Goal: Task Accomplishment & Management: Manage account settings

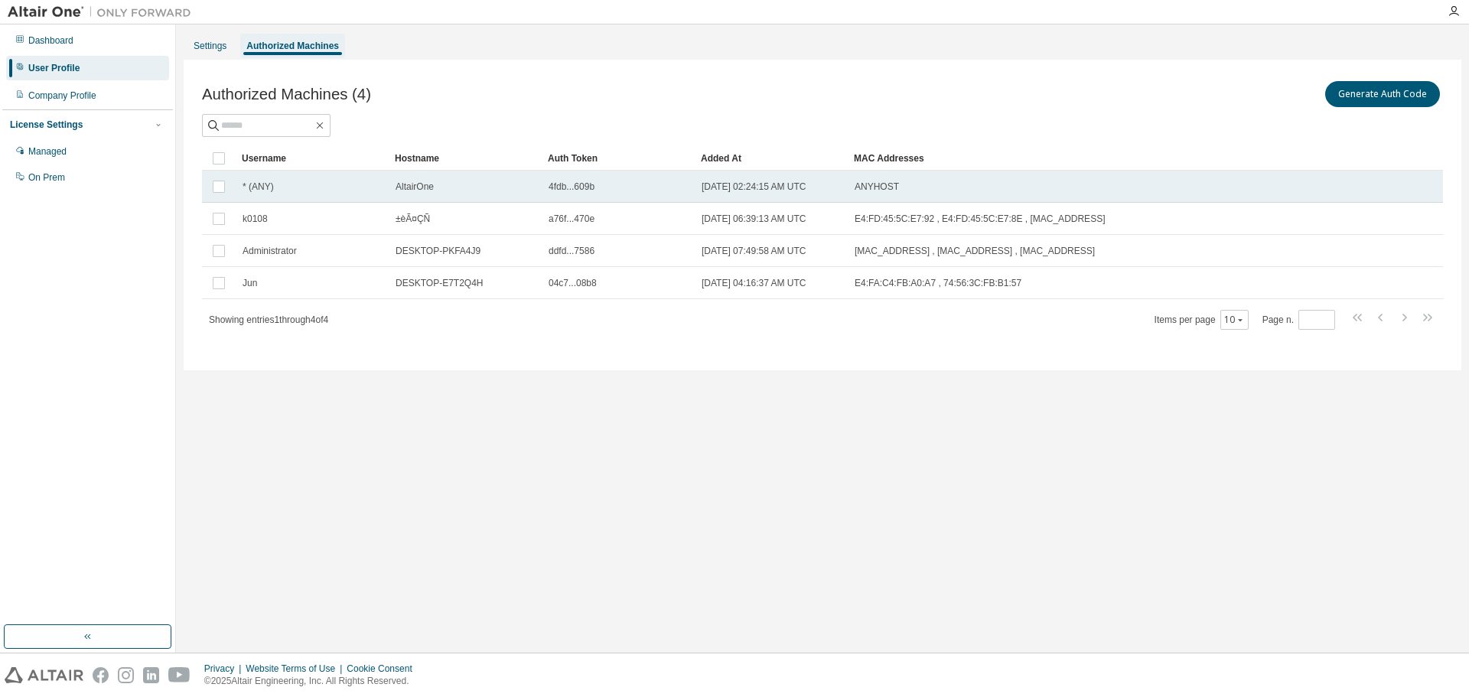
click at [803, 184] on span "[DATE] 02:24:15 AM UTC" at bounding box center [754, 187] width 105 height 12
drag, startPoint x: 701, startPoint y: 180, endPoint x: 891, endPoint y: 172, distance: 189.9
click at [891, 172] on tr "* (ANY) AltairOne 4fdb...609b [DATE] 02:24:15 AM UTC ANYHOST" at bounding box center [822, 187] width 1241 height 32
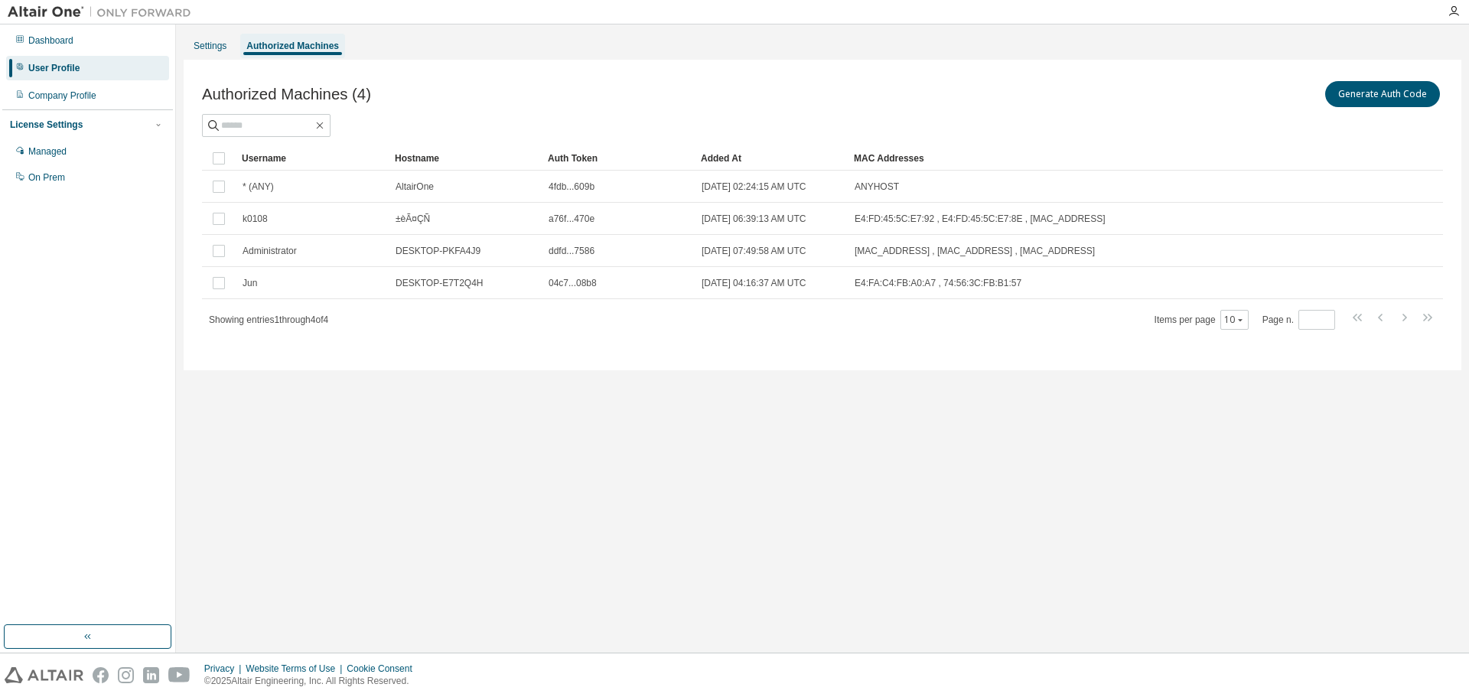
click at [689, 539] on div "Settings Authorized Machines Authorized Machines (4) Generate Auth Code Clear L…" at bounding box center [823, 338] width 1278 height 613
click at [1451, 16] on icon "button" at bounding box center [1454, 11] width 12 height 12
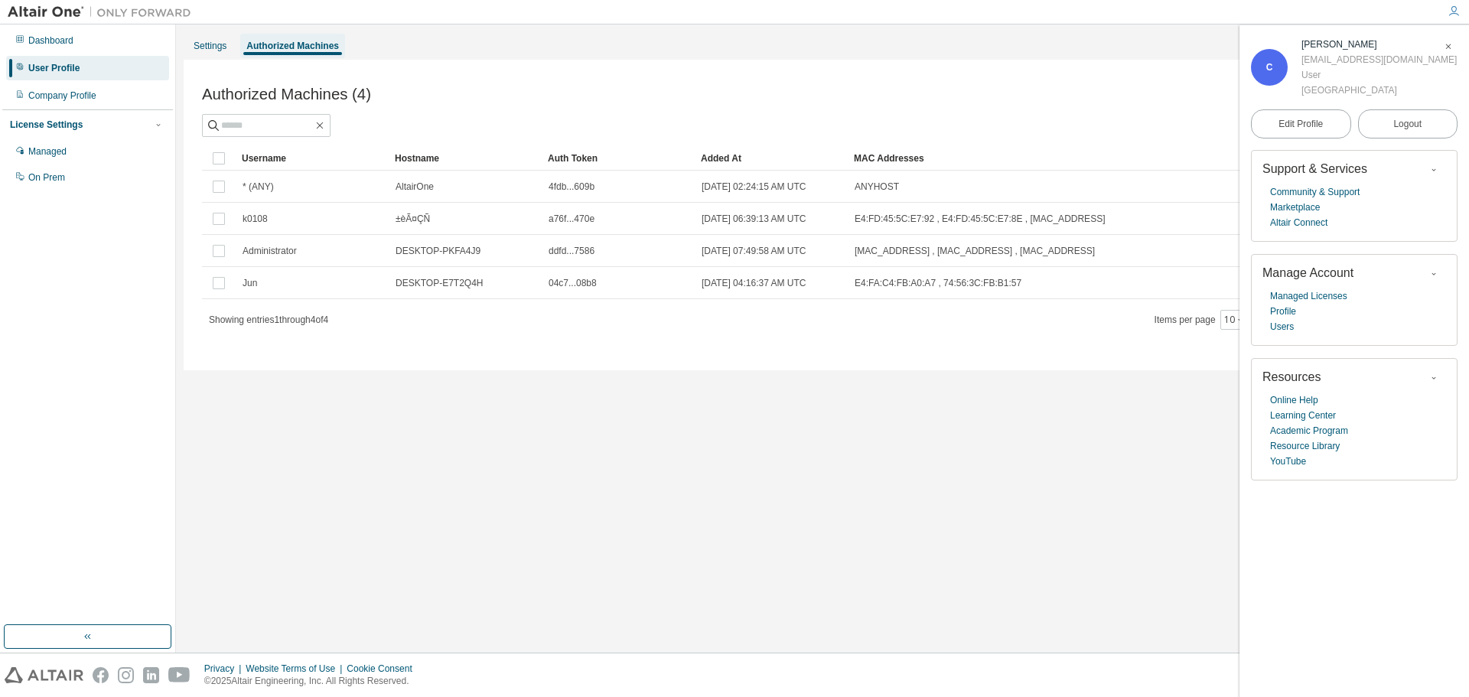
click at [699, 357] on div "Authorized Machines (4) Generate Auth Code Clear Load Save Save As Field Operat…" at bounding box center [823, 215] width 1278 height 311
click at [1449, 47] on icon "button" at bounding box center [1448, 46] width 9 height 9
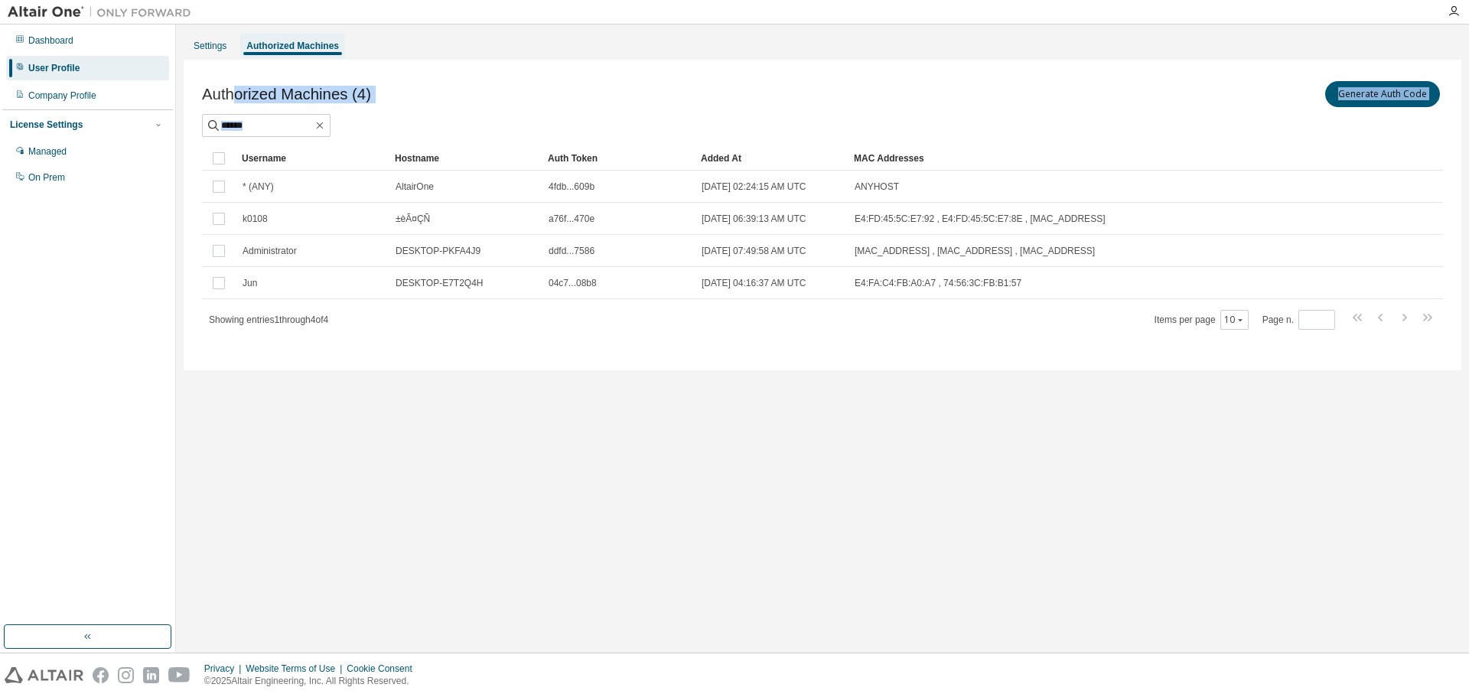
drag, startPoint x: 256, startPoint y: 96, endPoint x: 458, endPoint y: 113, distance: 202.7
click at [458, 113] on div "Authorized Machines (4) Generate Auth Code" at bounding box center [822, 107] width 1241 height 59
click at [448, 77] on div "Authorized Machines (4) Generate Auth Code Clear Load Save Save As Field Operat…" at bounding box center [823, 215] width 1278 height 311
click at [1256, 420] on div "Settings Authorized Machines Authorized Machines (4) Generate Auth Code Clear L…" at bounding box center [823, 338] width 1278 height 613
